Goal: Task Accomplishment & Management: Use online tool/utility

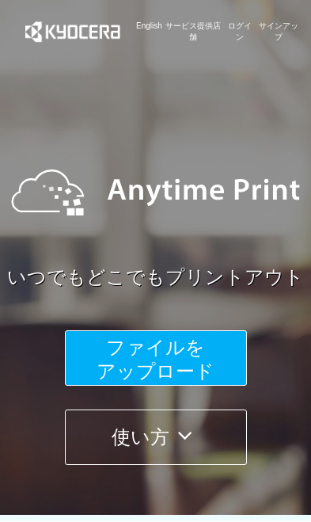
click at [208, 363] on span "ファイルを ​​アップロード" at bounding box center [156, 359] width 118 height 45
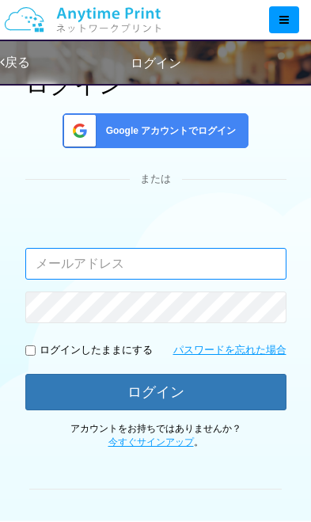
scroll to position [98, 0]
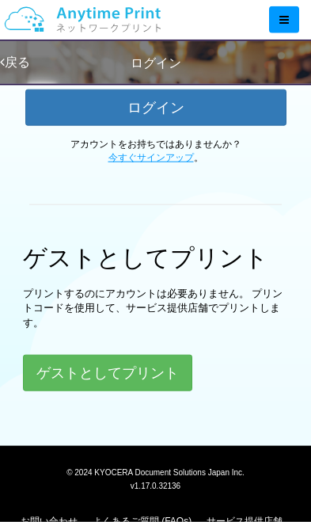
click at [136, 384] on button "ゲストとしてプリント" at bounding box center [108, 373] width 170 height 36
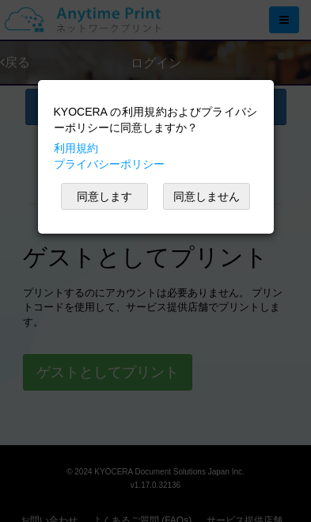
click at [118, 203] on button "同意します" at bounding box center [104, 196] width 87 height 27
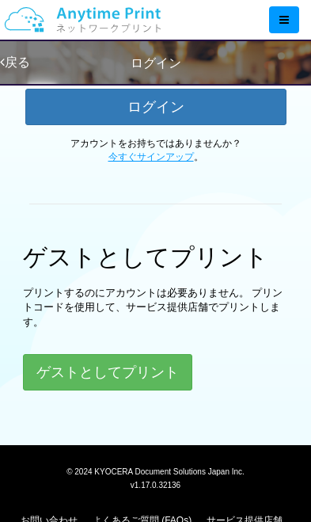
scroll to position [32, 0]
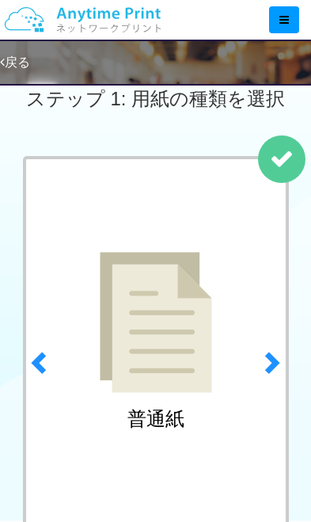
click at [283, 170] on link "next" at bounding box center [275, 358] width 42 height 404
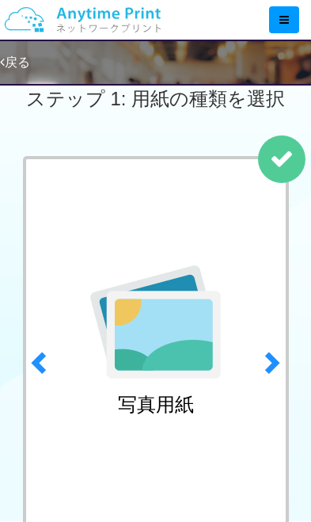
click at [270, 366] on span at bounding box center [271, 362] width 24 height 24
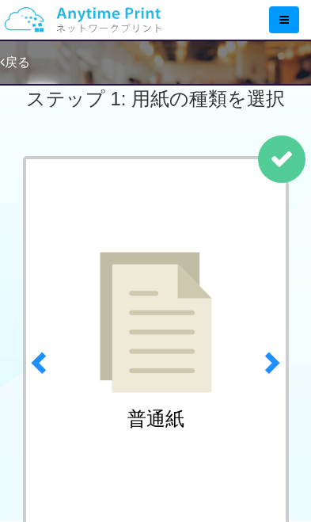
click at [268, 376] on link "next" at bounding box center [275, 358] width 42 height 404
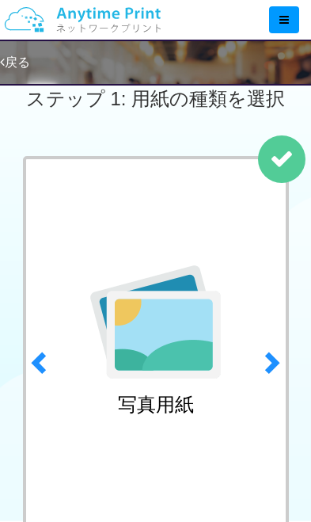
click at [168, 365] on img at bounding box center [155, 322] width 131 height 113
click at [285, 167] on link "next" at bounding box center [275, 358] width 42 height 404
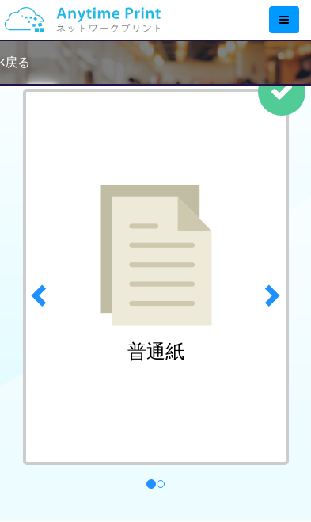
scroll to position [102, 0]
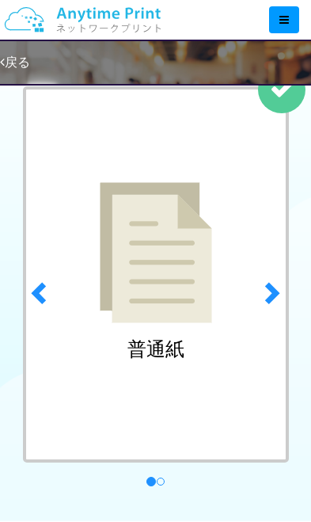
click at [50, 304] on span at bounding box center [41, 293] width 24 height 24
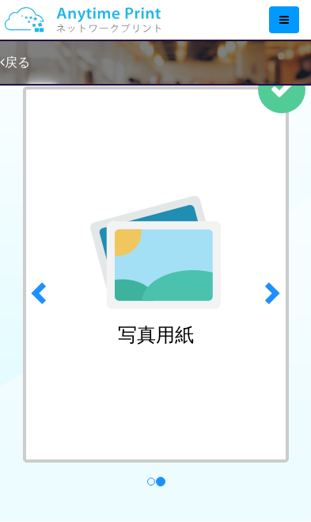
click at [159, 275] on img at bounding box center [155, 252] width 131 height 113
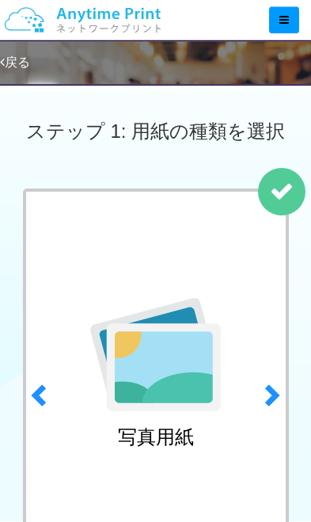
scroll to position [0, 0]
click at [291, 190] on link "next" at bounding box center [275, 391] width 42 height 404
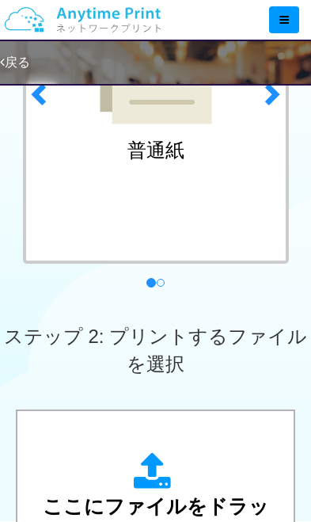
scroll to position [169, 0]
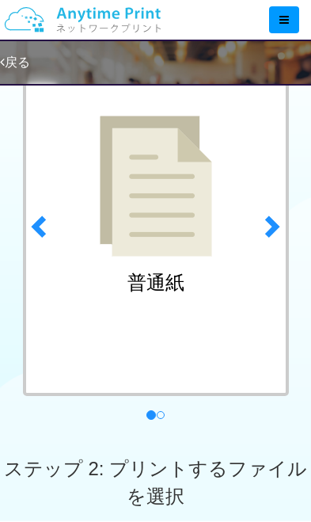
click at [51, 226] on span at bounding box center [41, 226] width 24 height 24
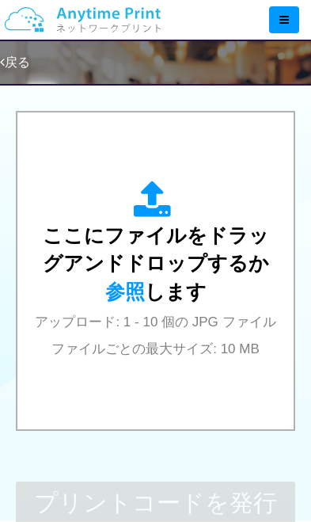
scroll to position [599, 0]
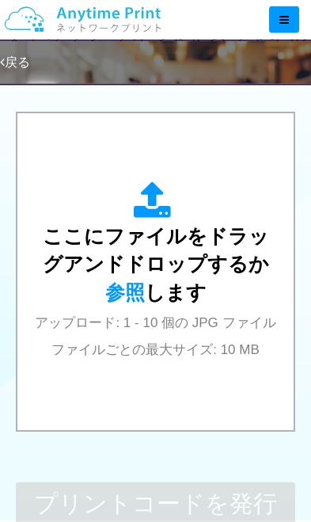
click at [235, 239] on div "ここにファイルをドラッグアンドドロップするか 参照 します アップロード: 1 - 10 個の JPG ファイル ファイルごとの最大サイズ: 10 MB" at bounding box center [156, 271] width 246 height 180
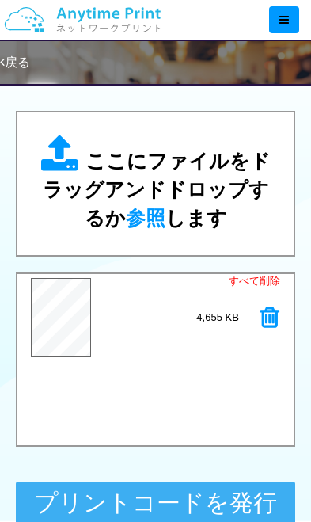
click at [117, 517] on button "プリントコードを発行する" at bounding box center [156, 517] width 281 height 71
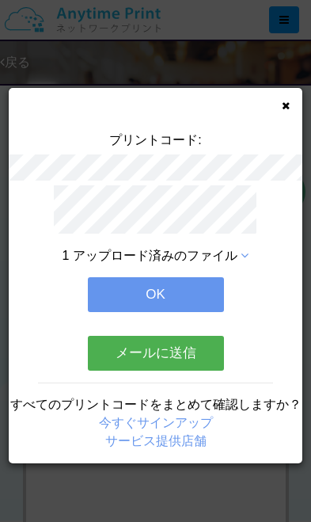
click at [124, 292] on button "OK" at bounding box center [156, 294] width 136 height 35
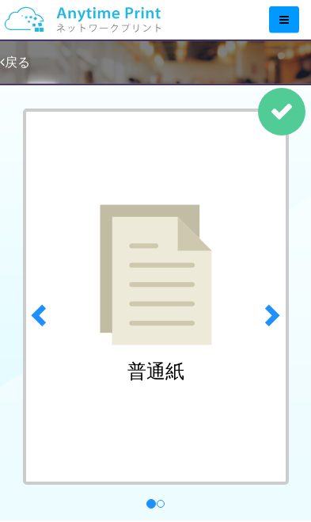
scroll to position [81, 0]
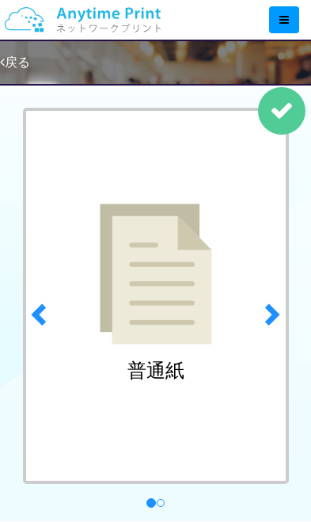
click at [273, 314] on span at bounding box center [271, 314] width 24 height 24
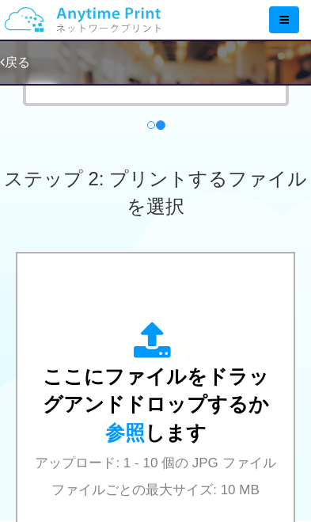
scroll to position [656, 0]
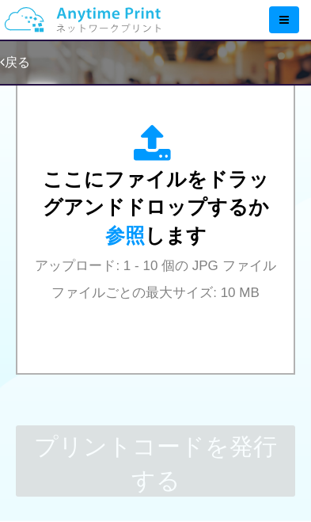
click at [145, 224] on span "参照" at bounding box center [125, 235] width 40 height 22
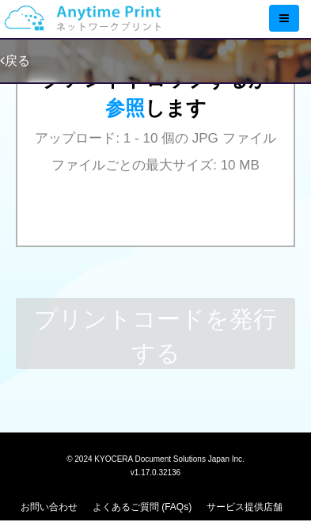
scroll to position [782, 0]
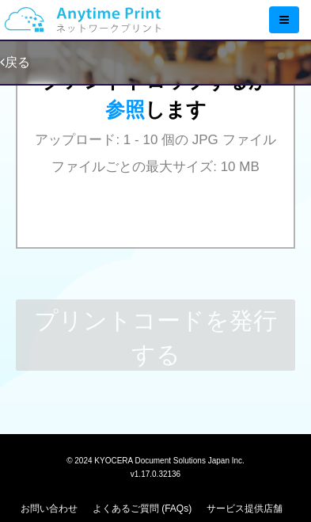
click at [234, 158] on div "ここにファイルをドラッグアンドドロップするか 参照 します アップロード: 1 - 10 個の JPG ファイル ファイルごとの最大サイズ: 10 MB" at bounding box center [156, 88] width 246 height 180
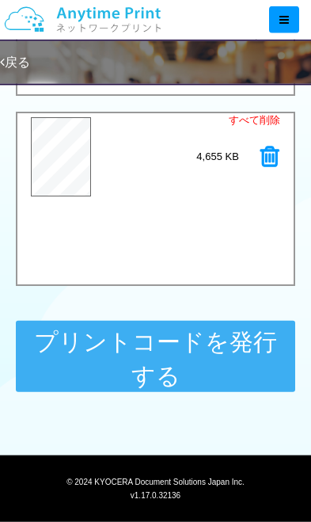
scroll to position [764, 0]
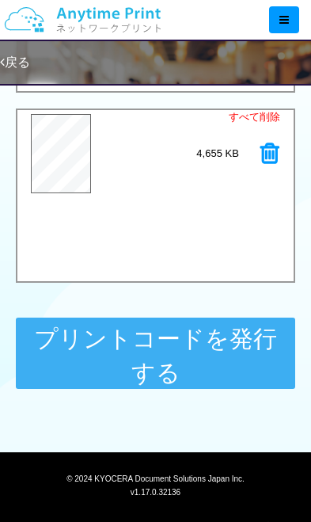
click at [107, 368] on button "プリントコードを発行する" at bounding box center [156, 353] width 281 height 71
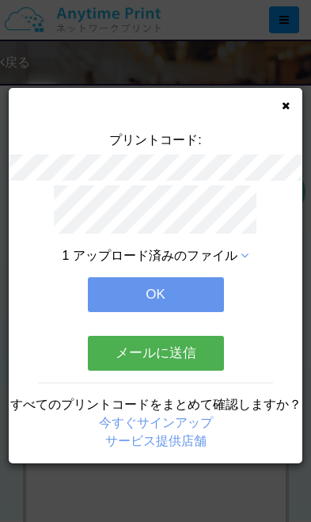
click at [142, 277] on button "OK" at bounding box center [156, 294] width 136 height 35
